Goal: Transaction & Acquisition: Purchase product/service

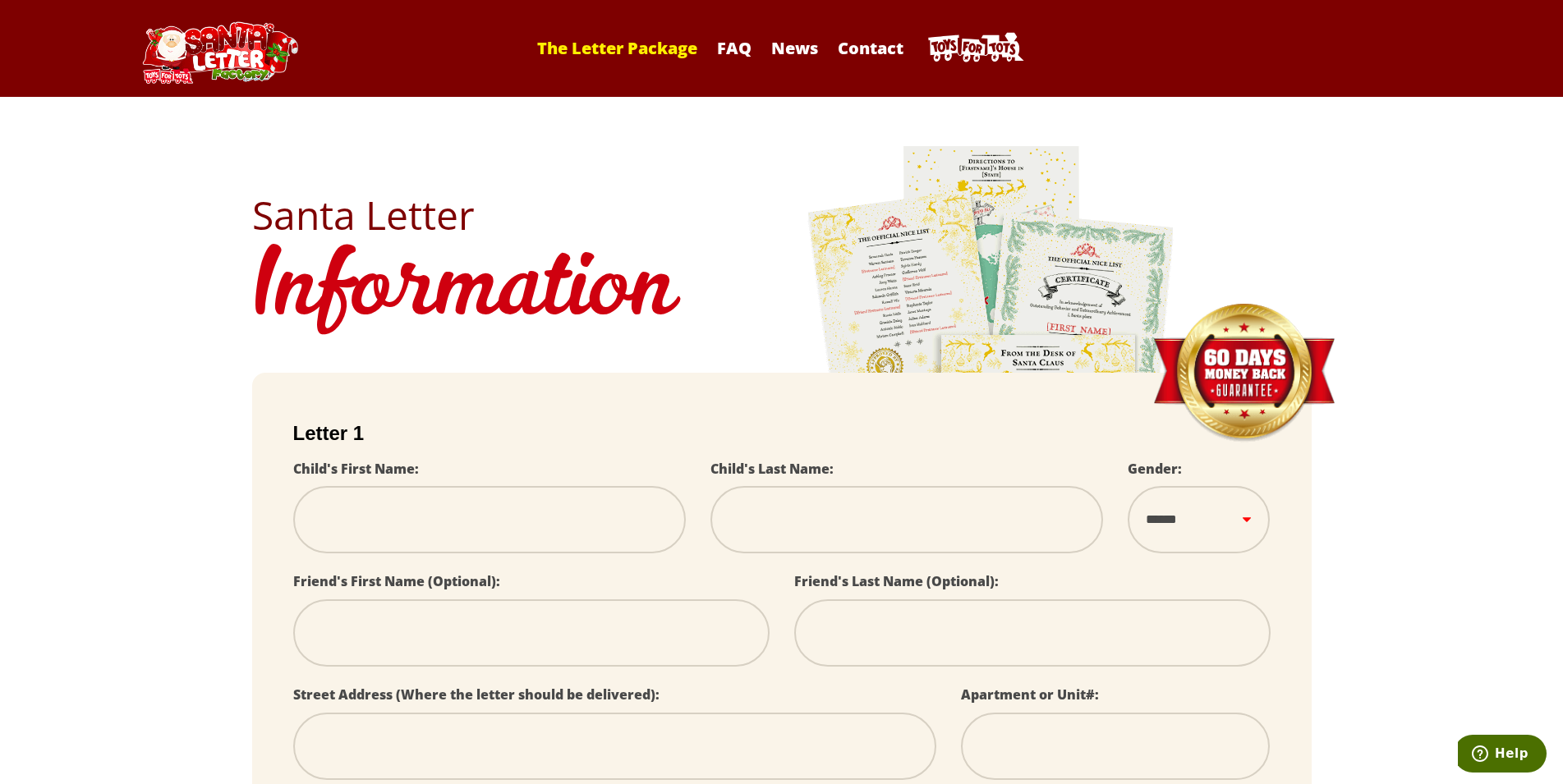
click at [613, 37] on link "The Letter Package" at bounding box center [617, 47] width 177 height 22
select select
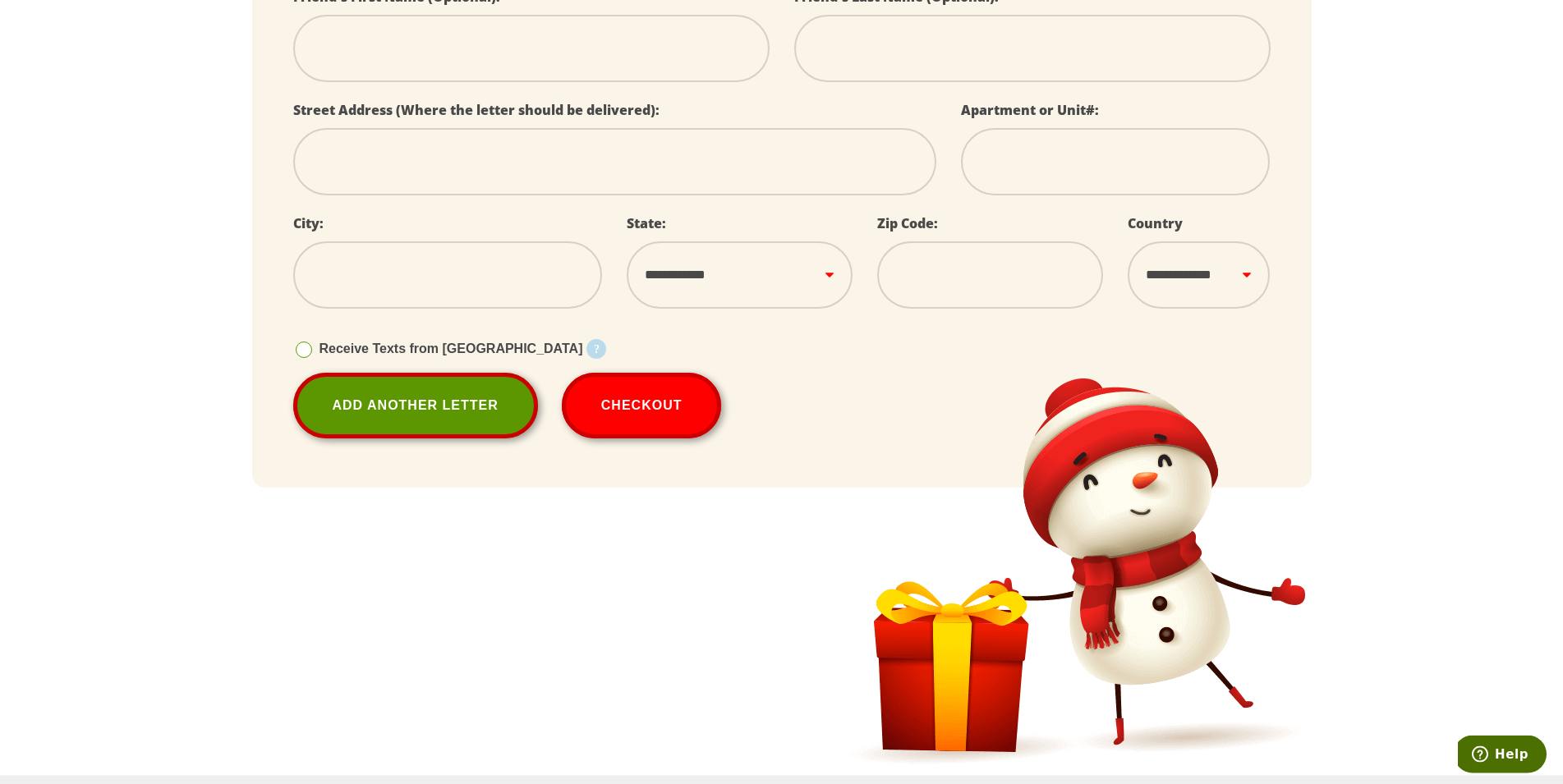
scroll to position [753, 0]
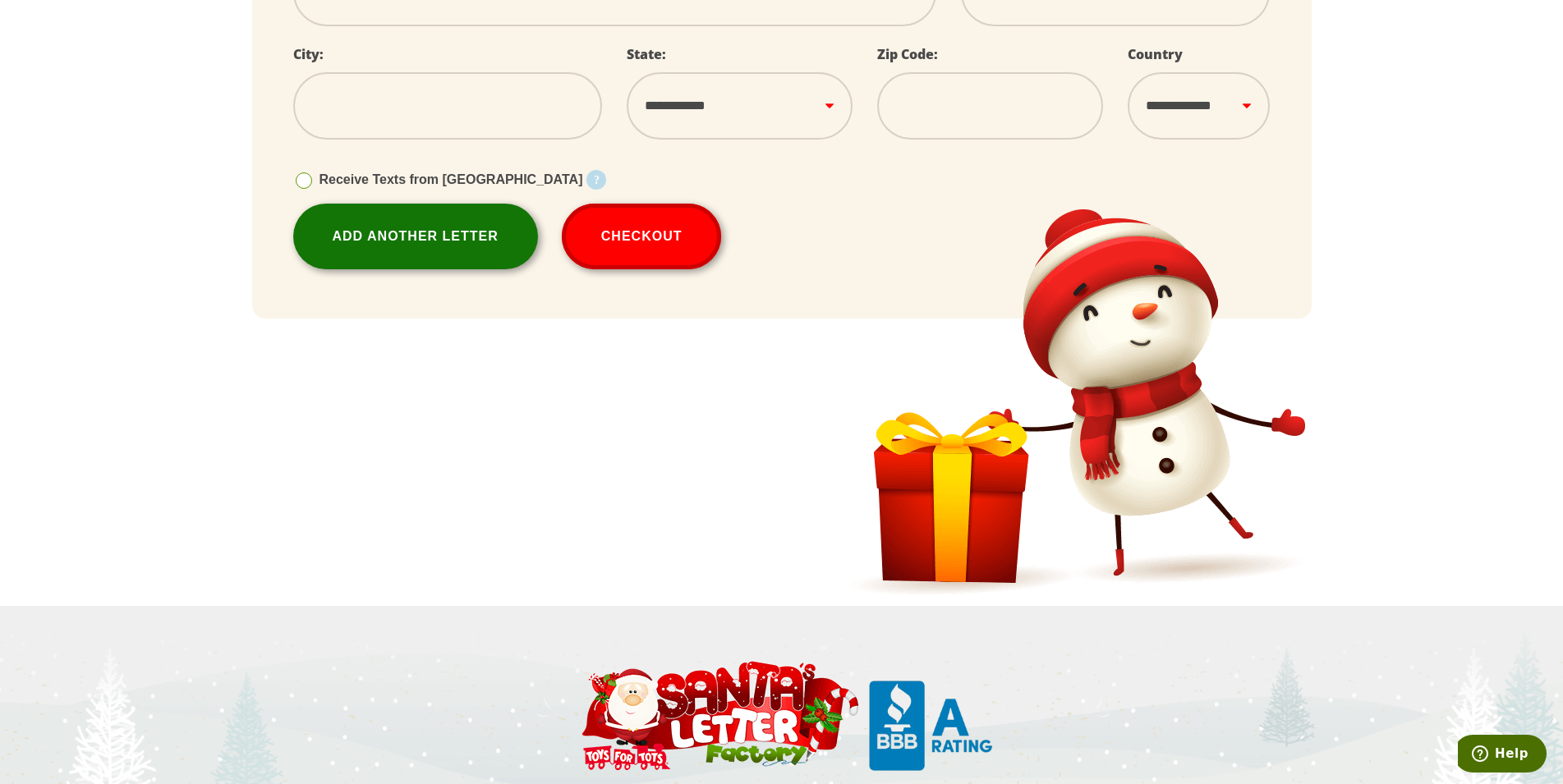
click at [422, 241] on link "Add Another Letter" at bounding box center [415, 236] width 245 height 65
select select
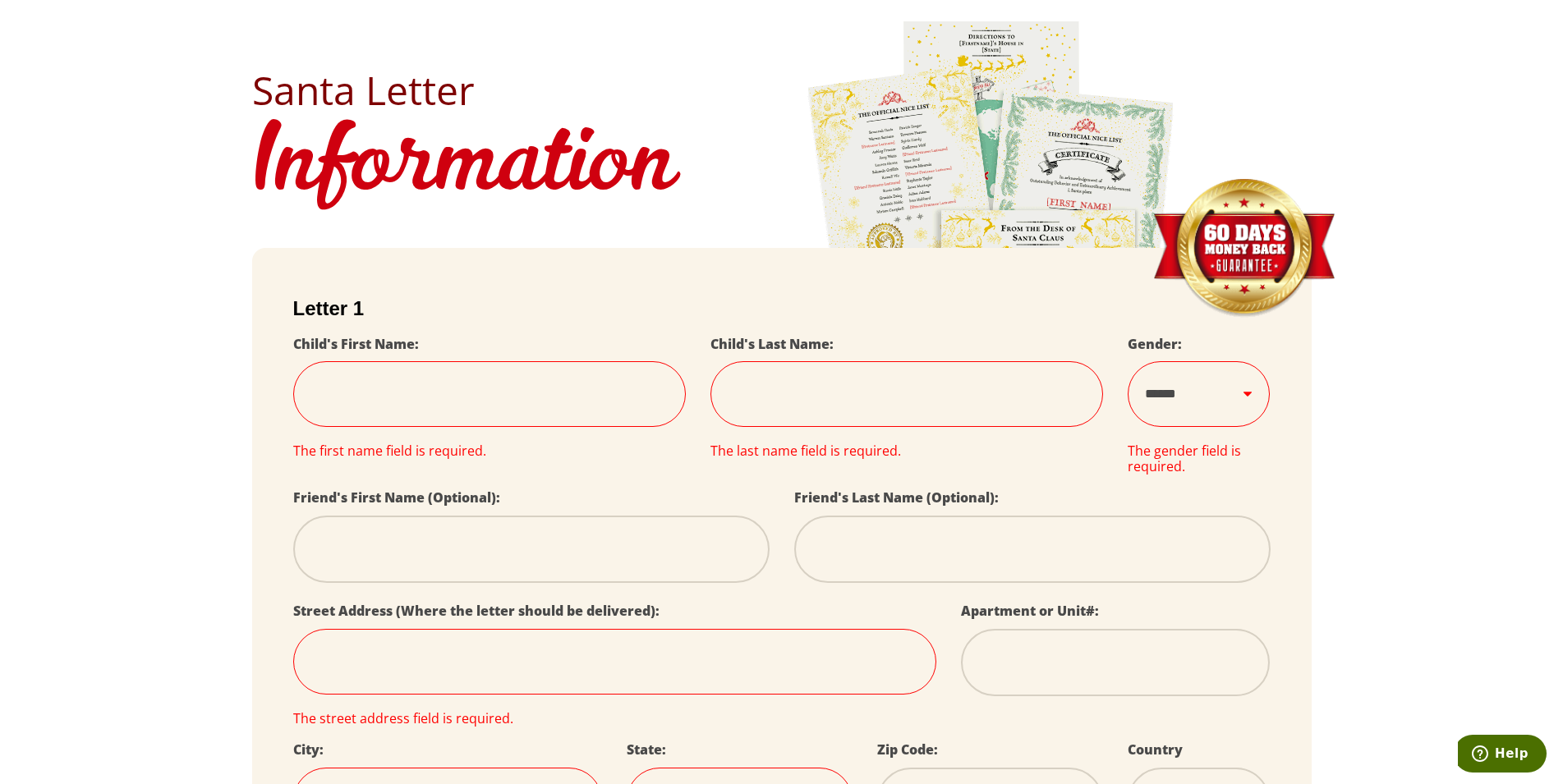
scroll to position [0, 0]
